Goal: Task Accomplishment & Management: Manage account settings

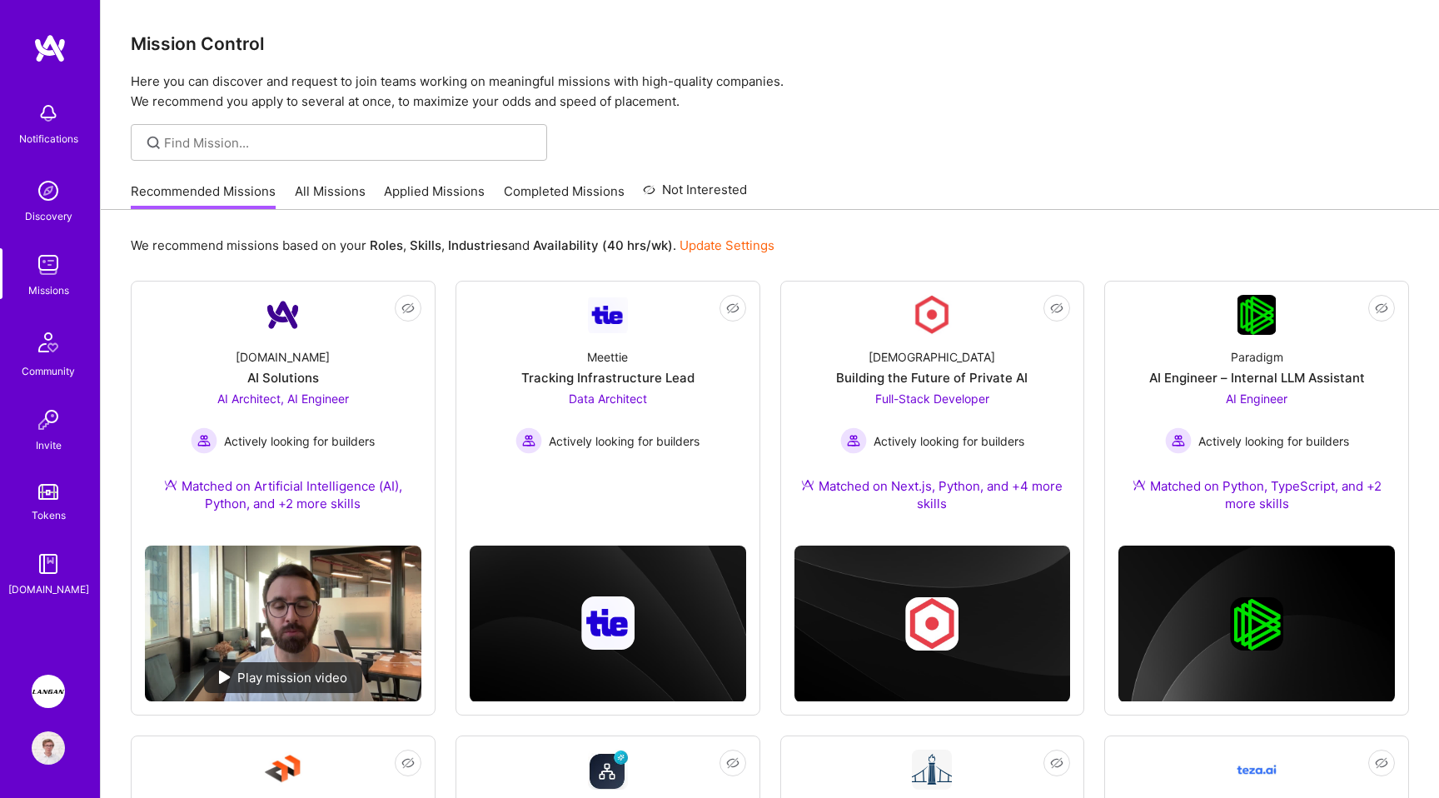
click at [331, 201] on link "All Missions" at bounding box center [330, 195] width 71 height 27
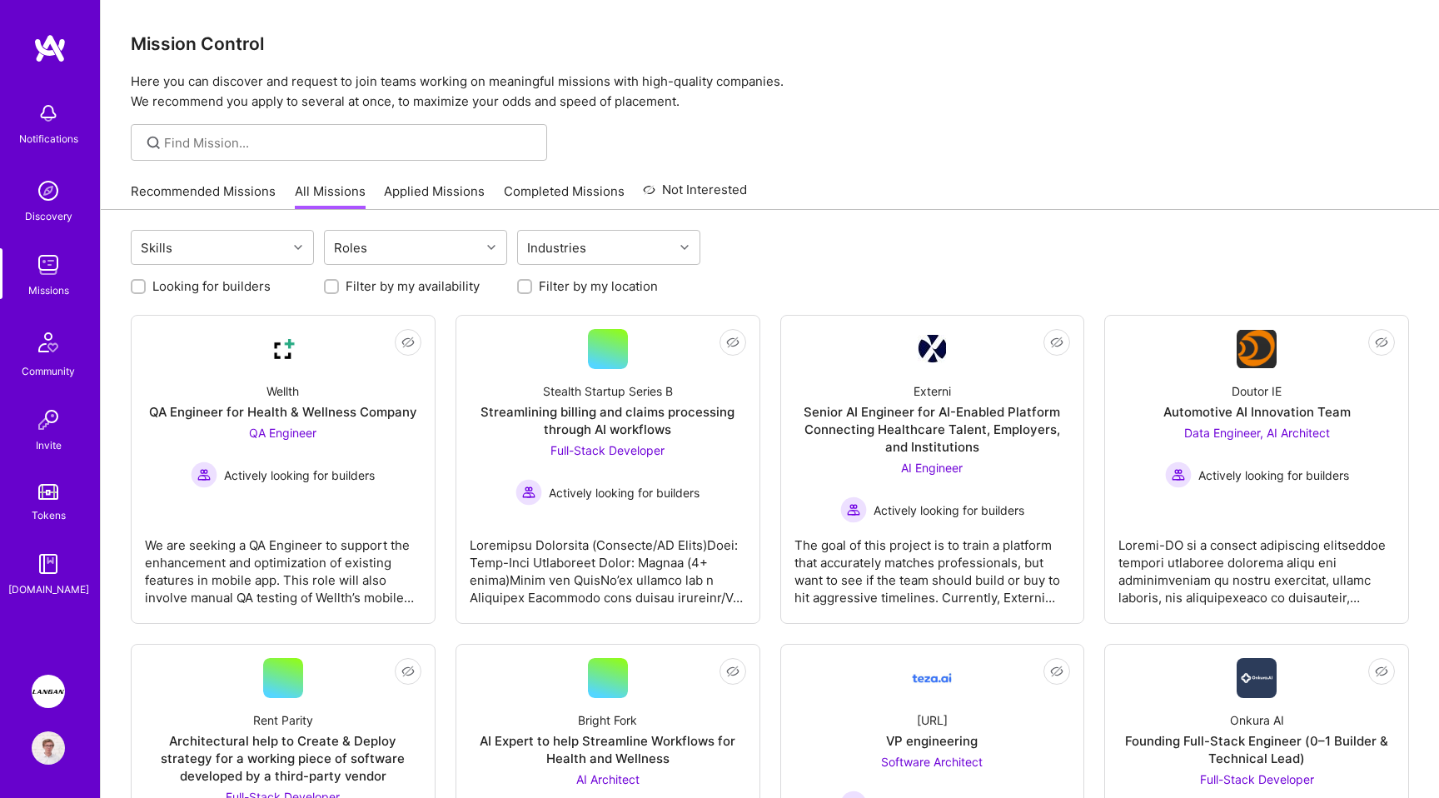
click at [42, 684] on img at bounding box center [48, 691] width 33 height 33
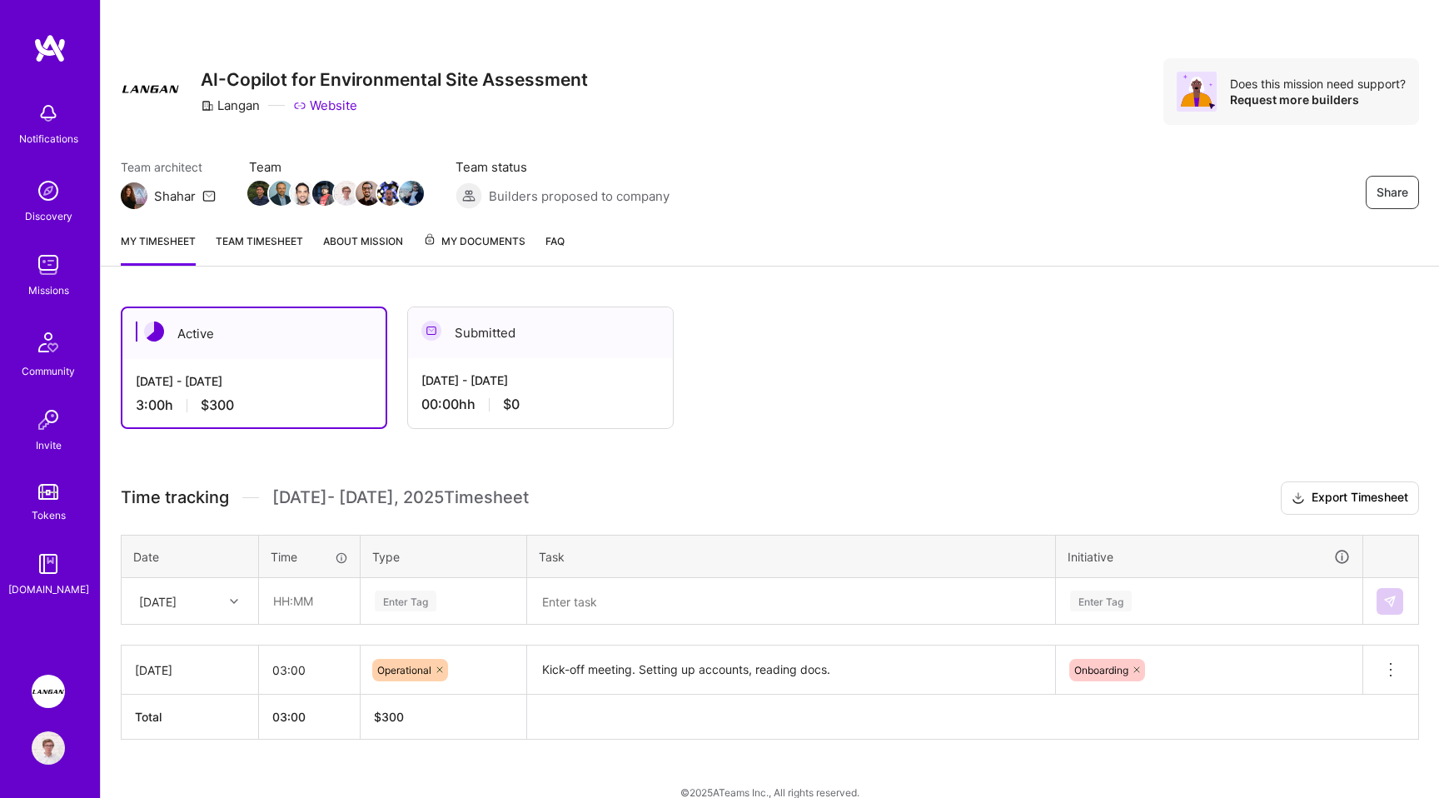
click at [256, 239] on link "Team timesheet" at bounding box center [259, 248] width 87 height 33
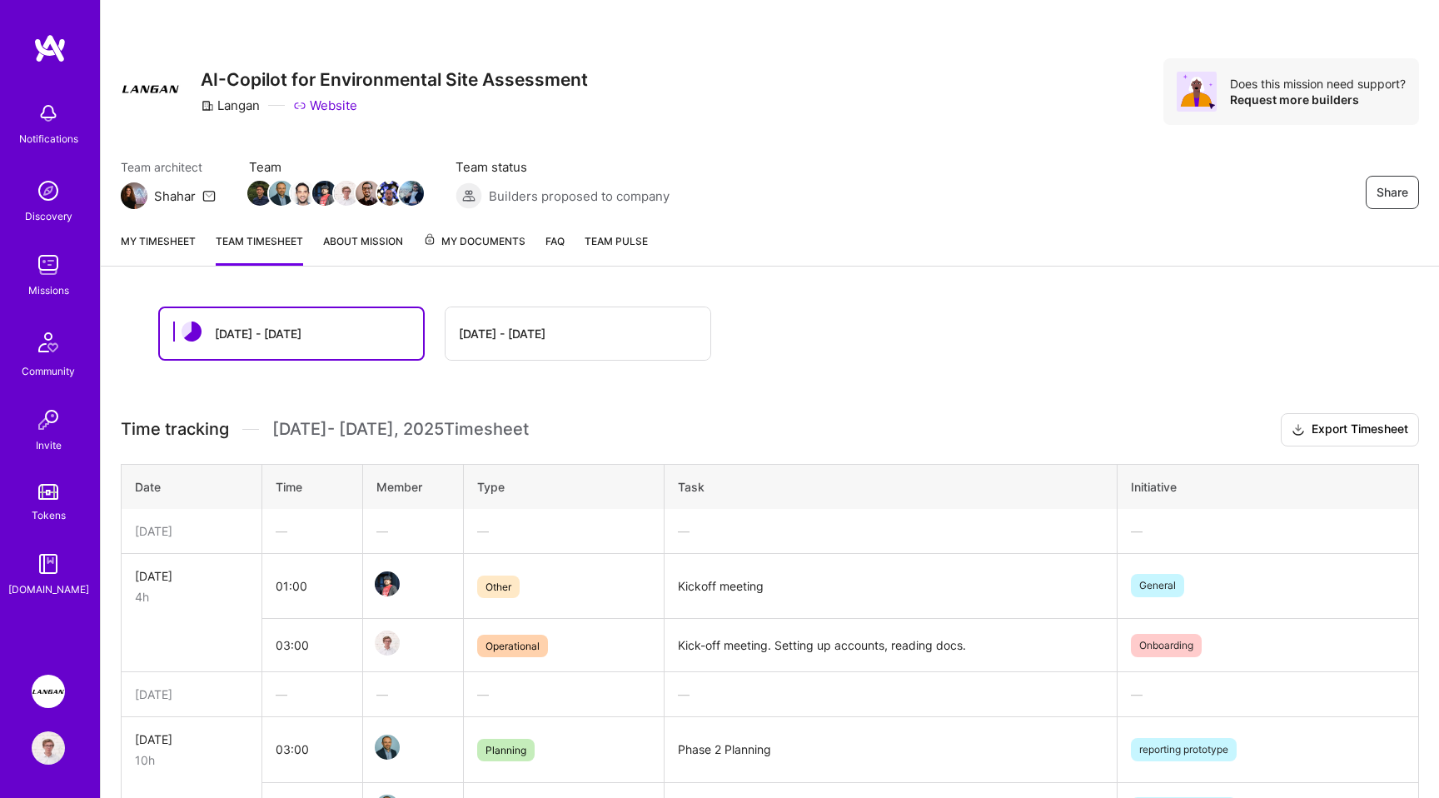
click at [789, 299] on div "[DATE] - [DATE] [DATE] - [DATE] Time tracking [DATE] - [DATE] Timesheet Export …" at bounding box center [770, 722] width 1338 height 873
